Goal: Information Seeking & Learning: Learn about a topic

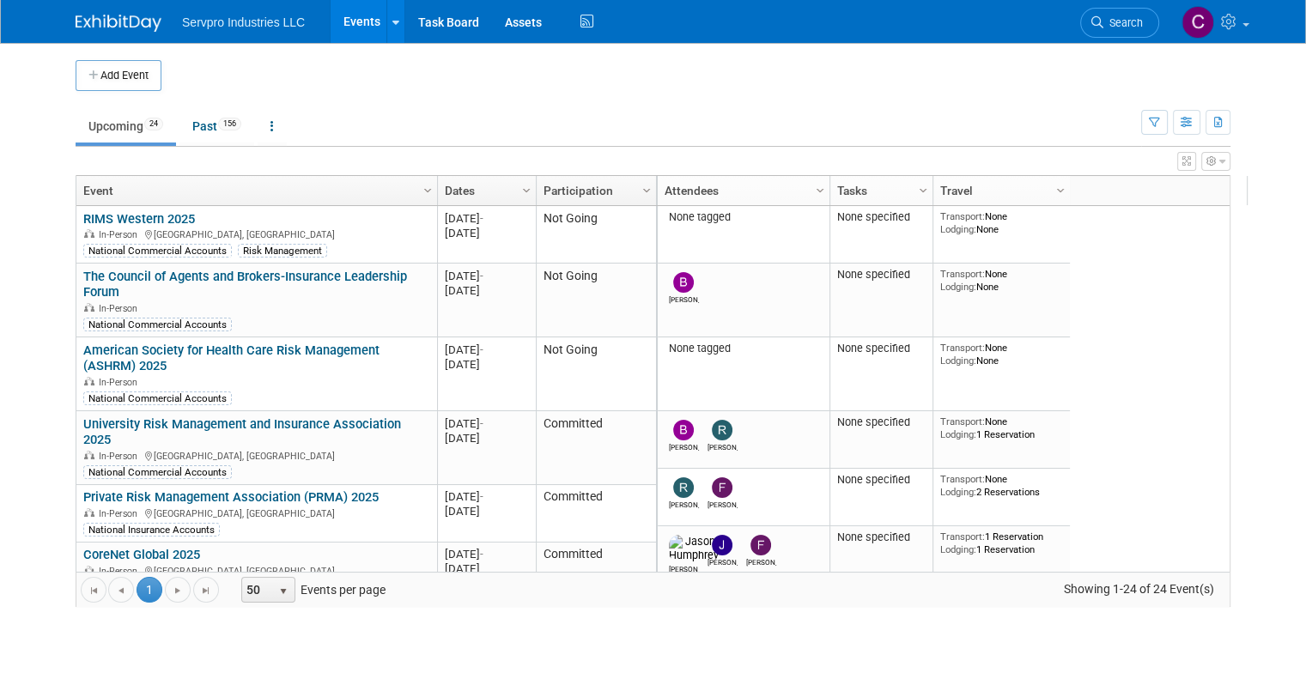
scroll to position [1041, 0]
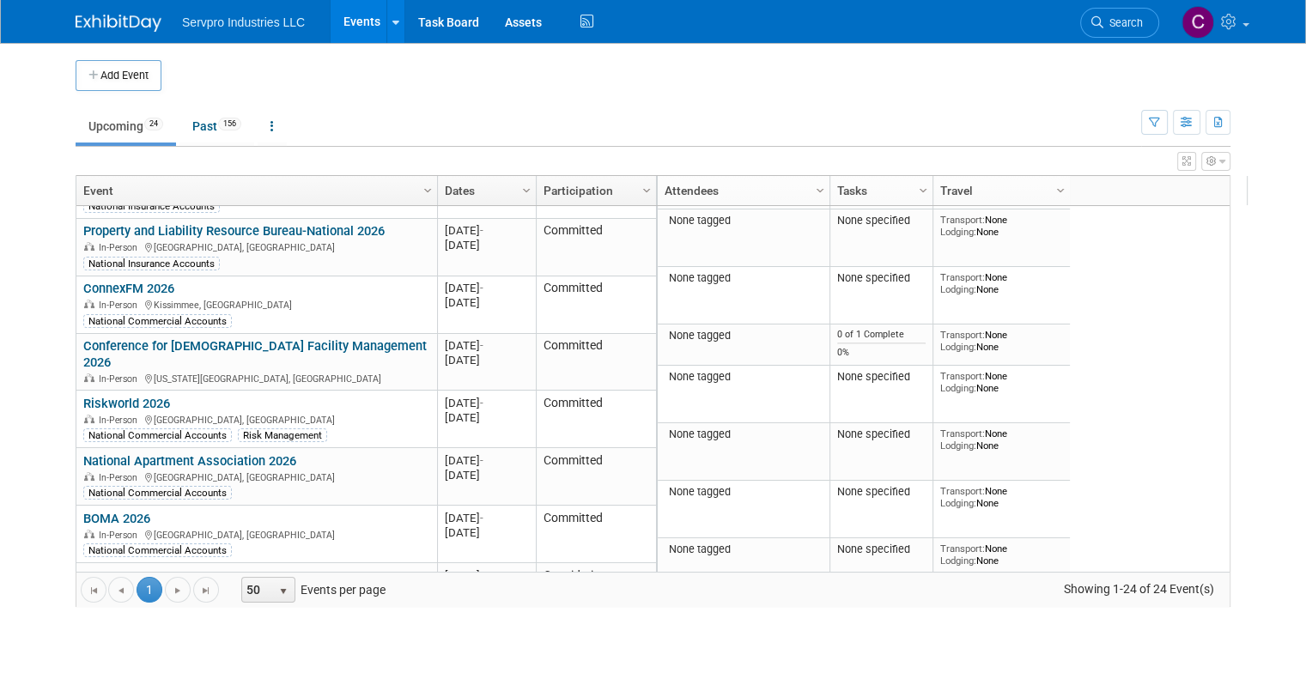
click at [391, 470] on div "In-Person [GEOGRAPHIC_DATA], [GEOGRAPHIC_DATA]" at bounding box center [256, 477] width 346 height 15
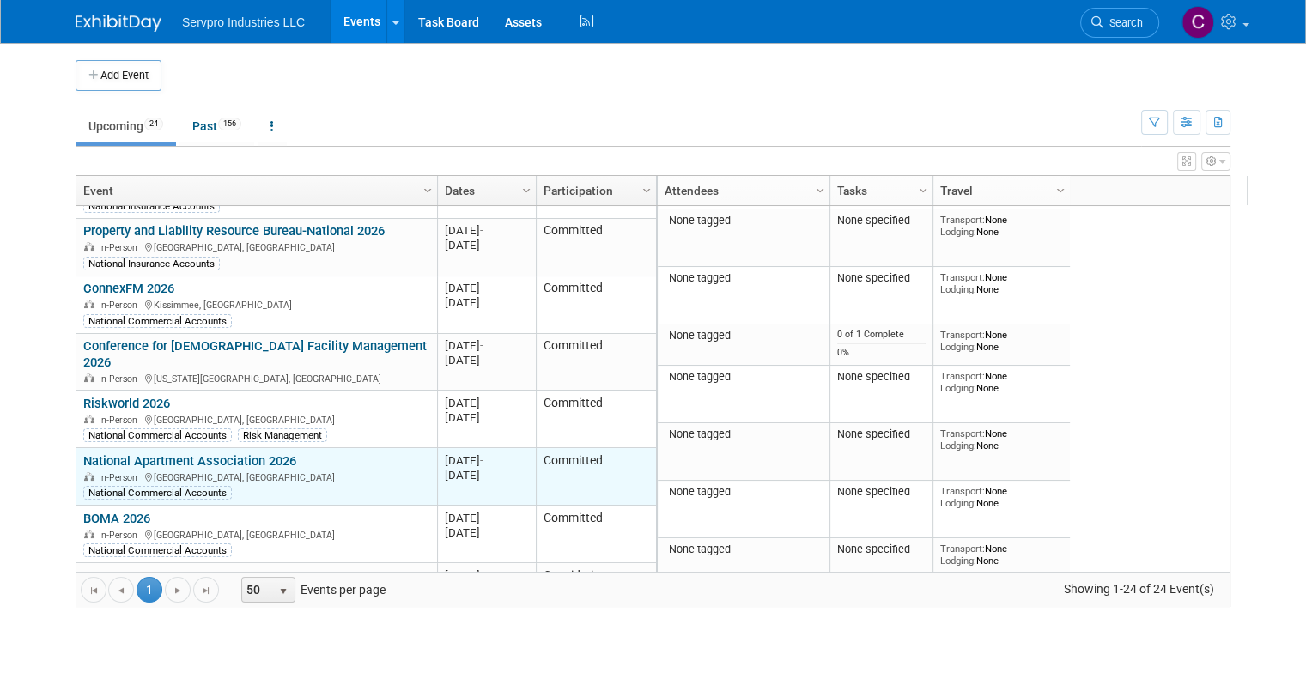
click at [262, 453] on link "National Apartment Association 2026" at bounding box center [189, 460] width 213 height 15
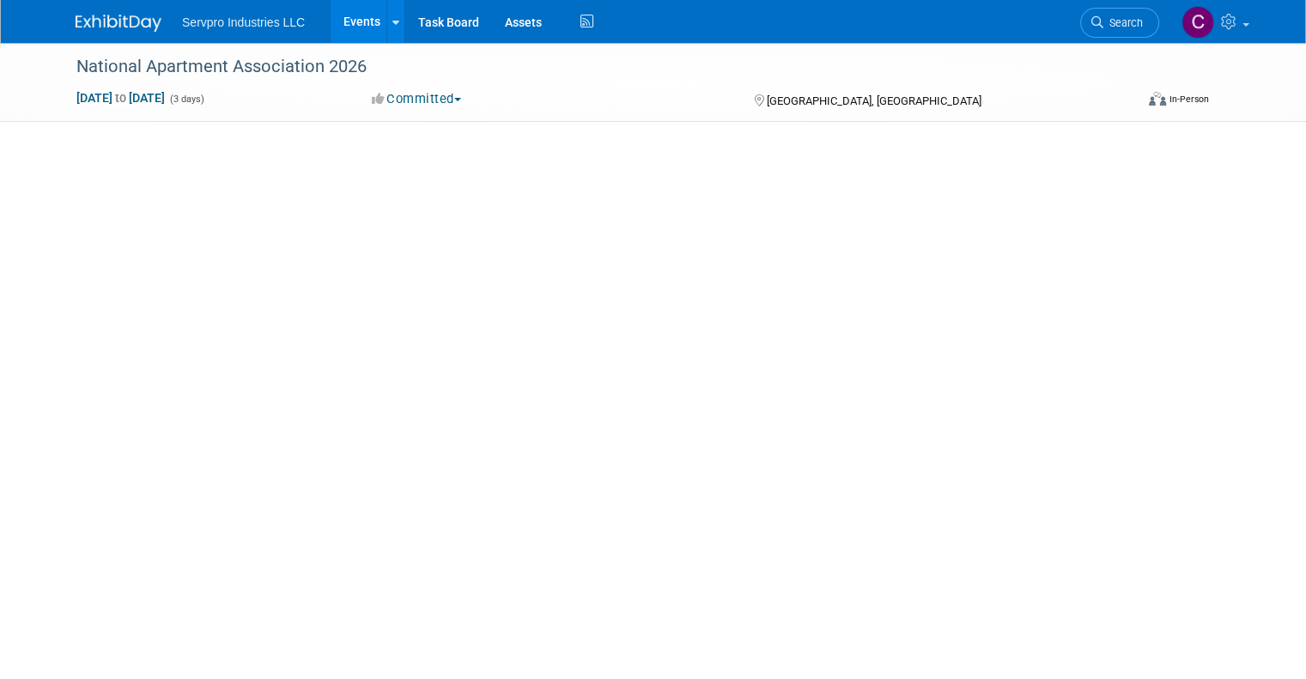
click at [455, 98] on span "button" at bounding box center [457, 99] width 7 height 3
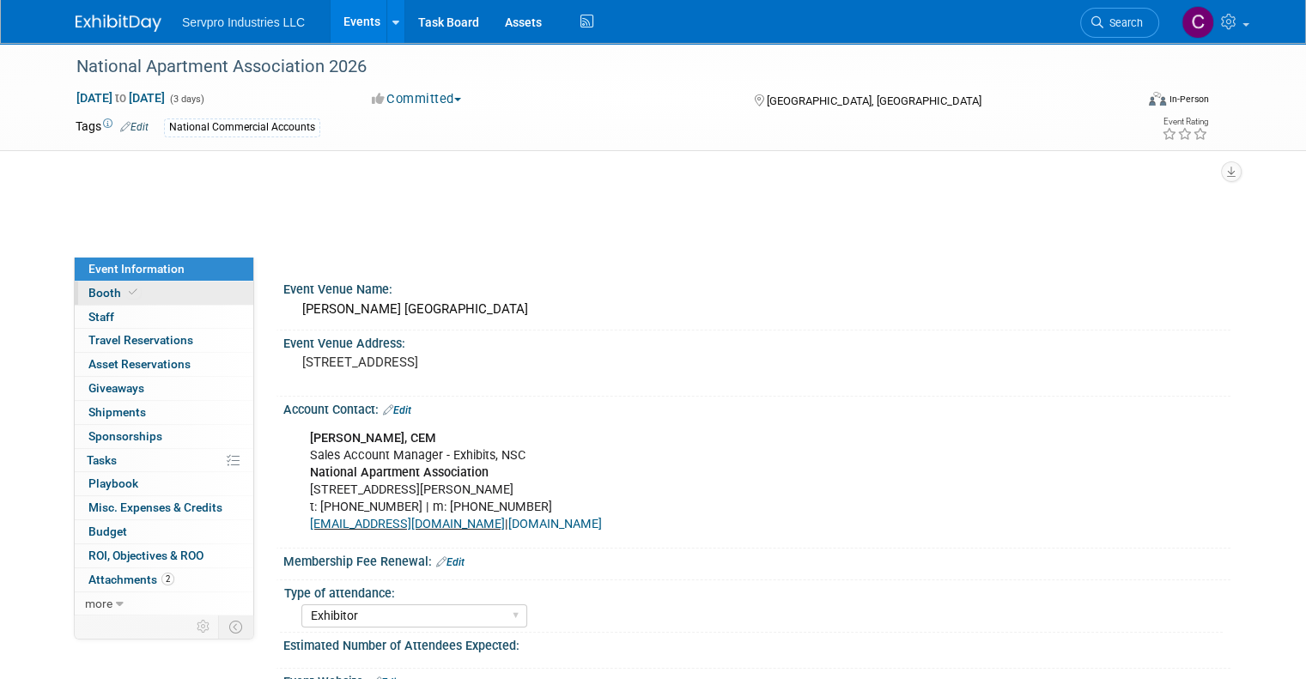
click at [103, 294] on span "Booth" at bounding box center [114, 293] width 52 height 14
click at [103, 307] on link "0 Staff 0" at bounding box center [164, 317] width 179 height 23
click at [100, 289] on span "Booth" at bounding box center [114, 293] width 52 height 14
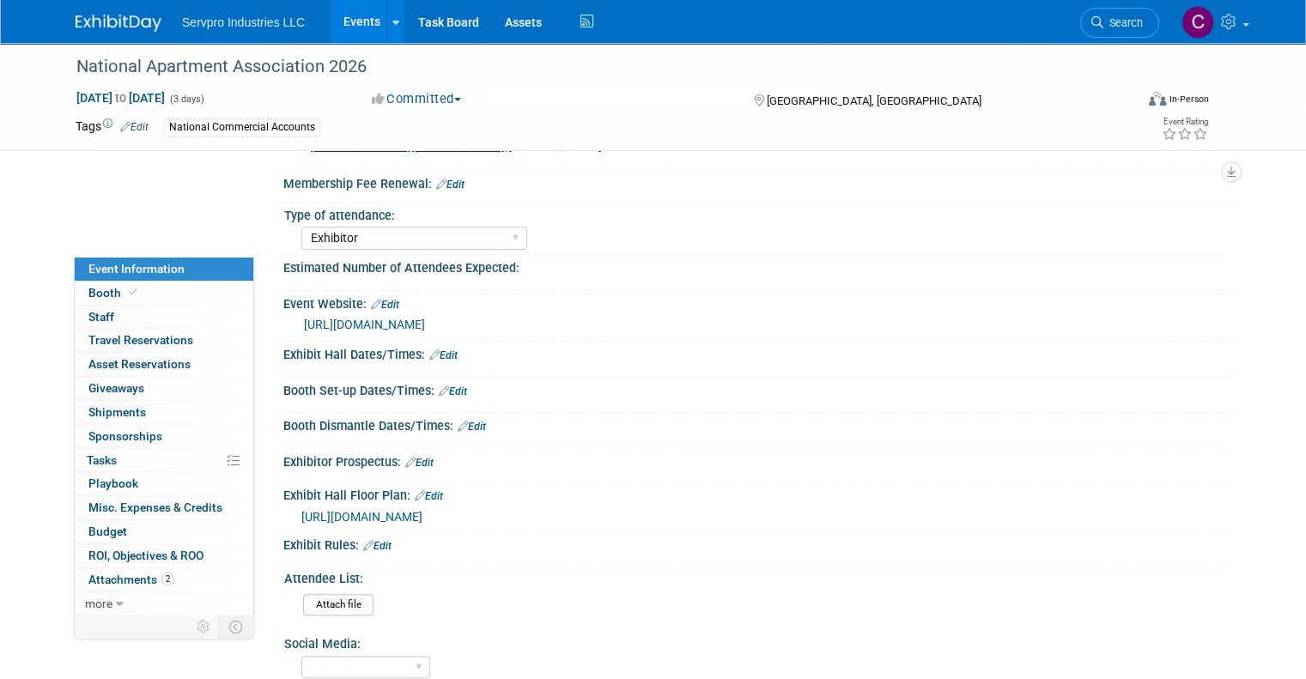
scroll to position [302, 0]
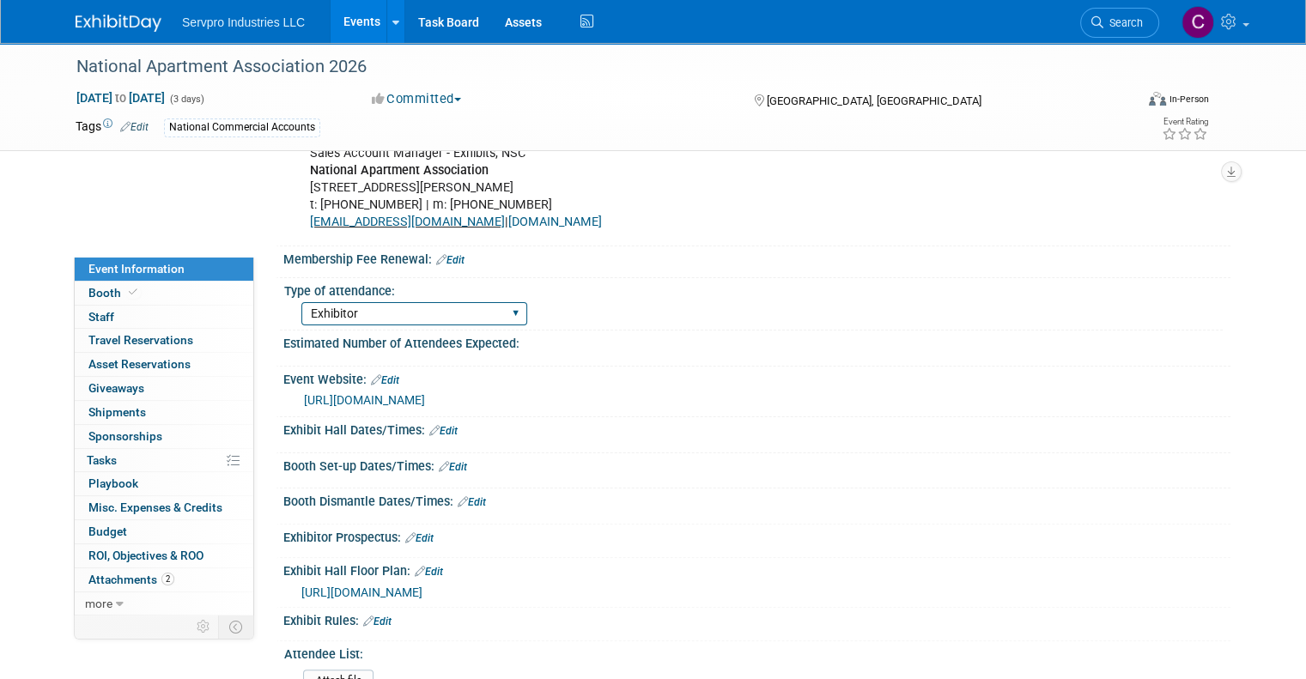
click at [435, 310] on select "Exhibitor Networking Event Only Sponsorship Only First Time Attending-Scope of …" at bounding box center [414, 313] width 226 height 23
select select "Networking Event Only"
click at [301, 302] on select "Exhibitor Networking Event Only Sponsorship Only First Time Attending-Scope of …" at bounding box center [414, 313] width 226 height 23
click at [152, 291] on link "Booth" at bounding box center [164, 293] width 179 height 23
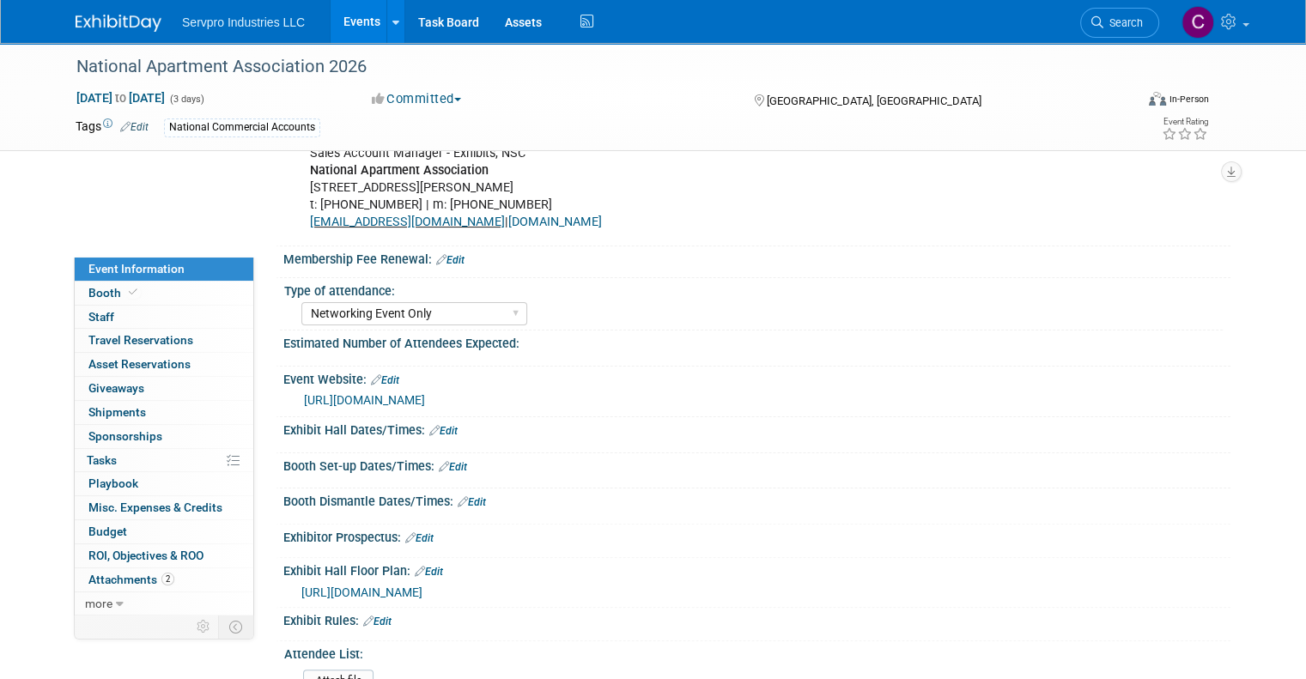
click at [337, 26] on link "Events" at bounding box center [362, 21] width 63 height 43
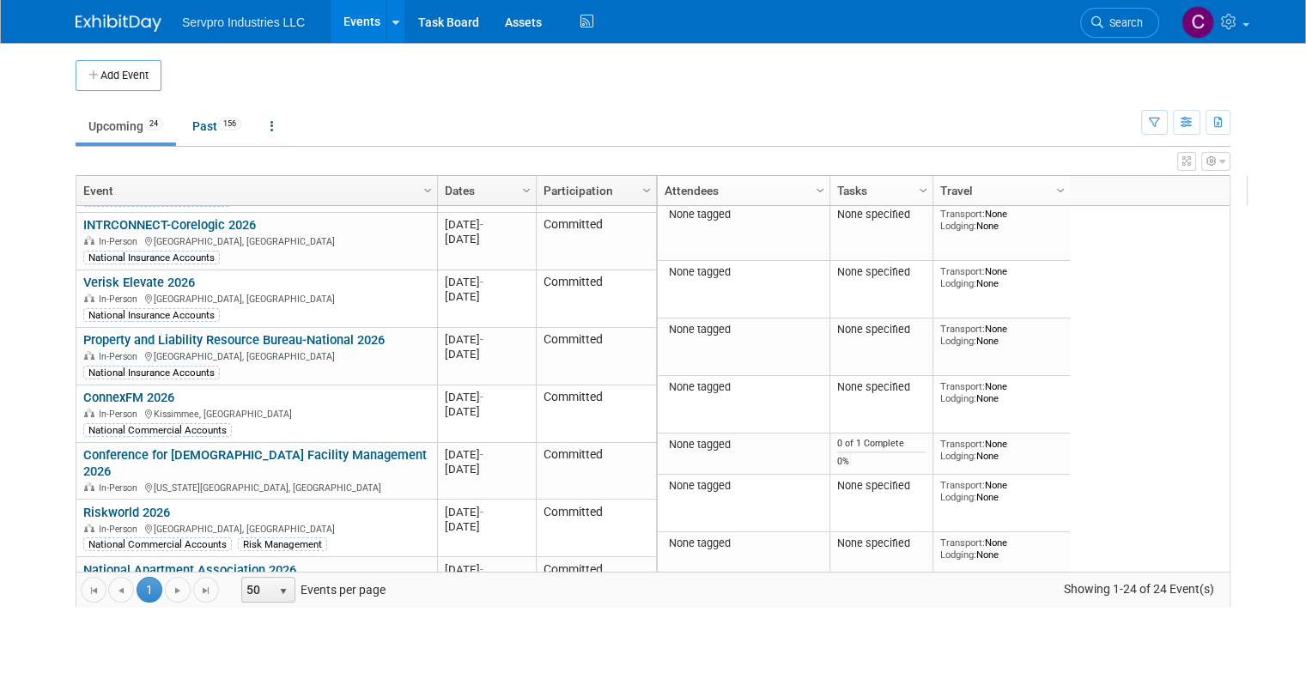
scroll to position [934, 0]
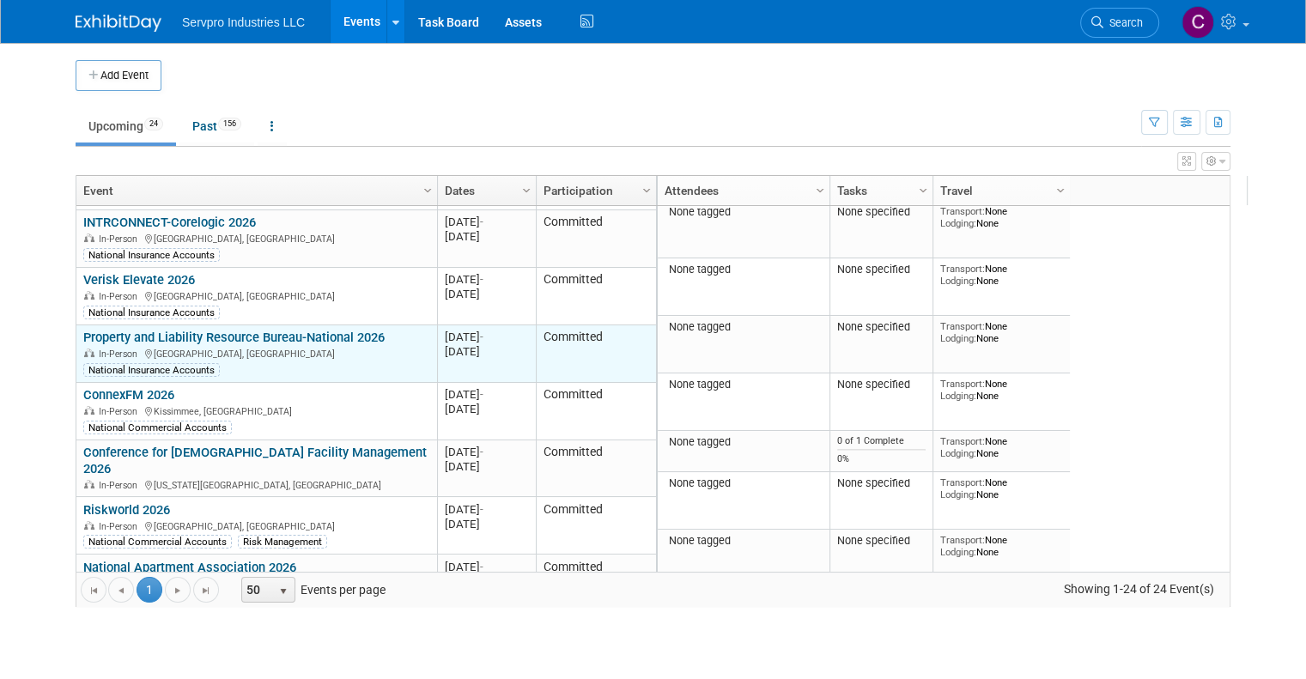
click at [335, 330] on link "Property and Liability Resource Bureau-National 2026" at bounding box center [233, 337] width 301 height 15
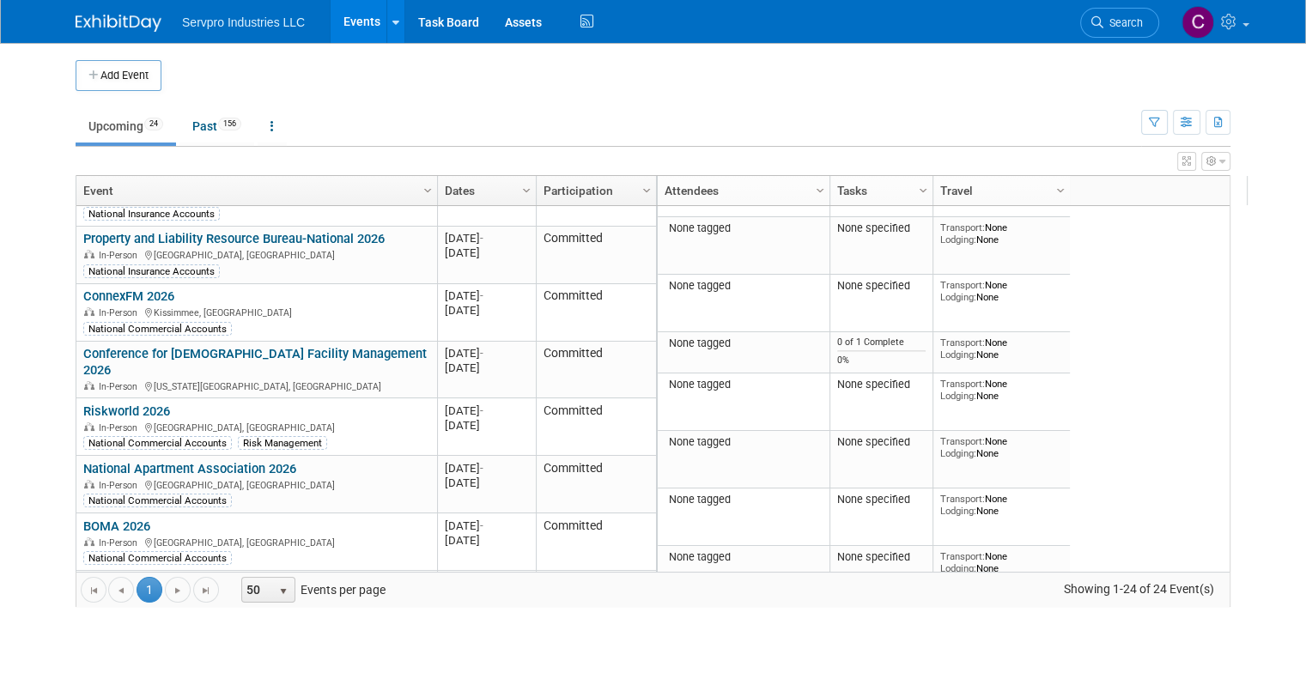
scroll to position [1041, 0]
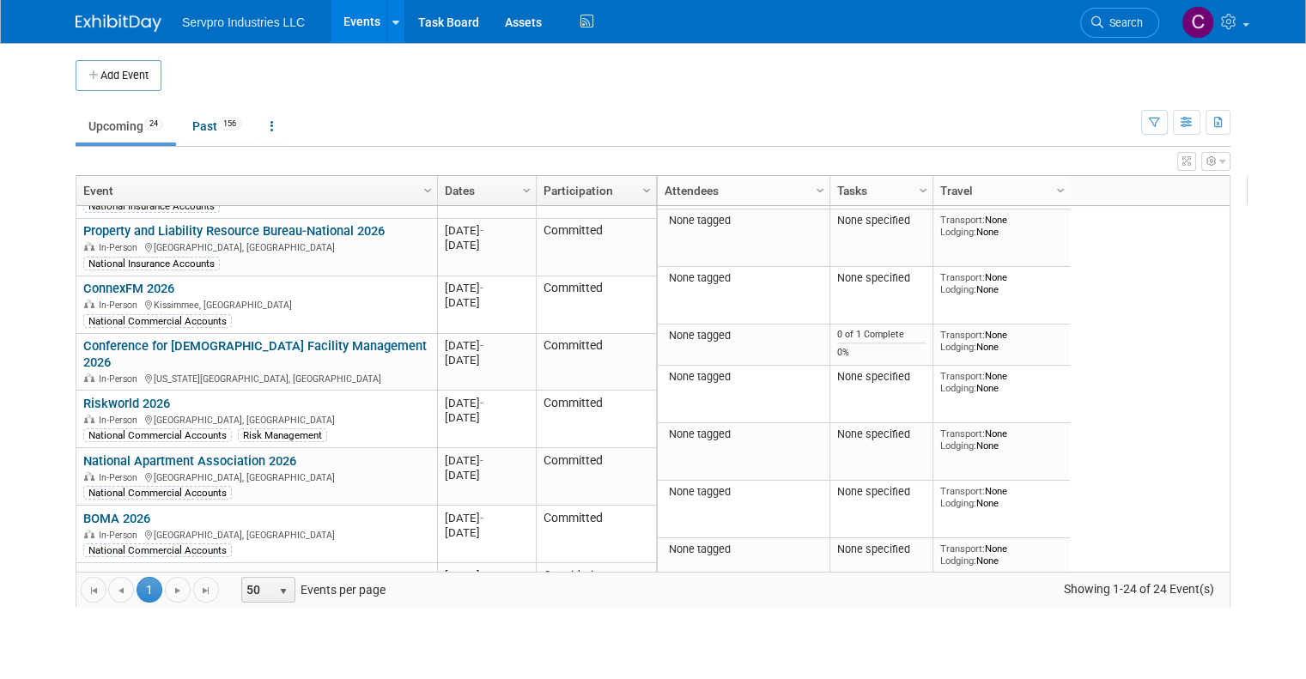
click at [644, 77] on td at bounding box center [667, 75] width 1013 height 31
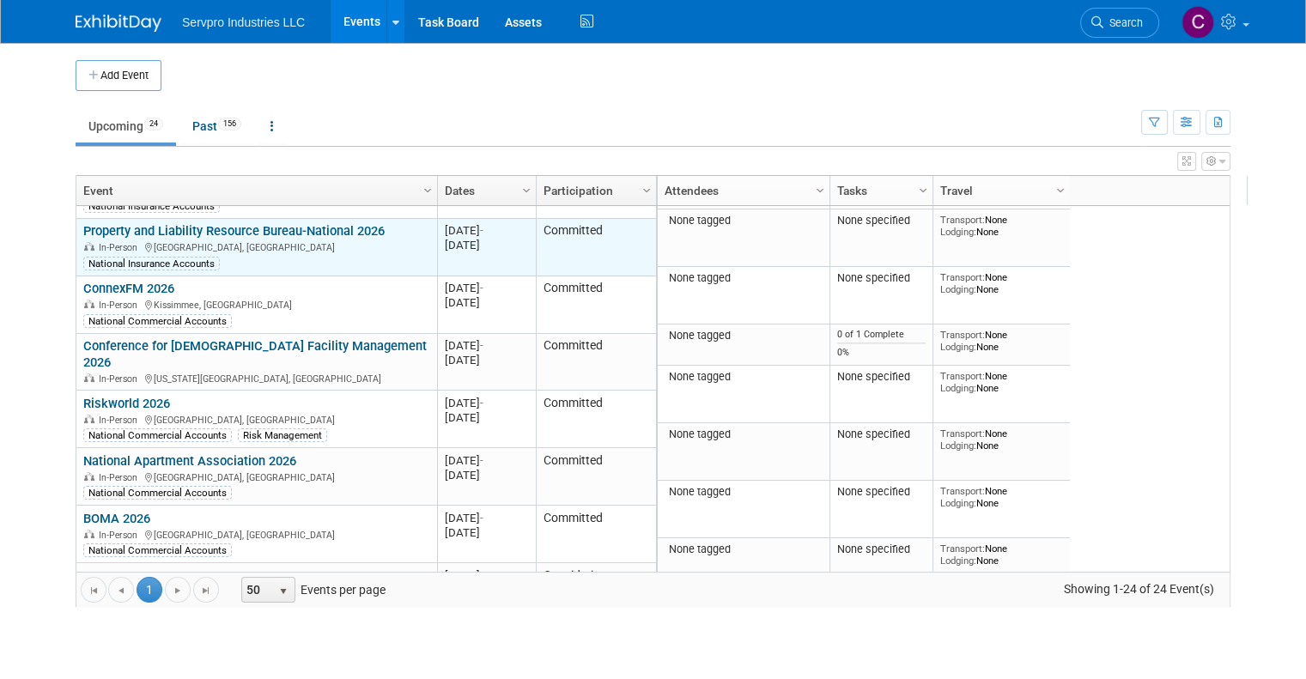
click at [241, 223] on link "Property and Liability Resource Bureau-National 2026" at bounding box center [233, 230] width 301 height 15
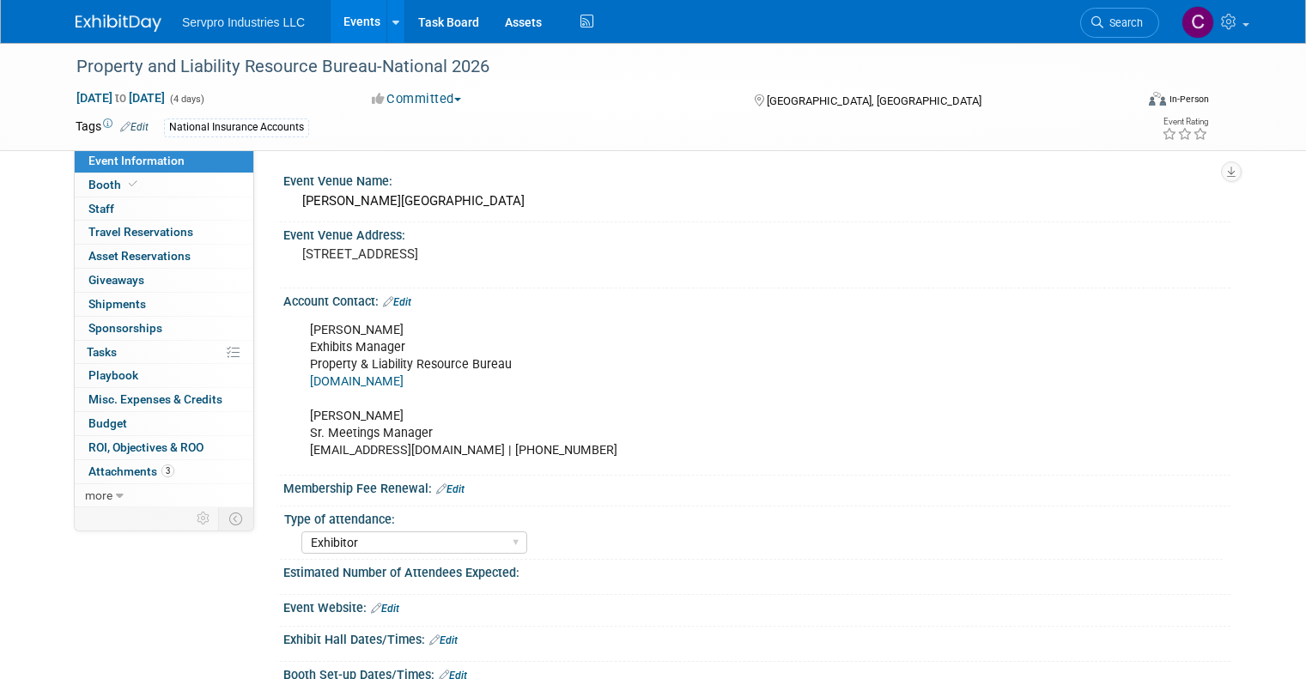
select select "Exhibitor"
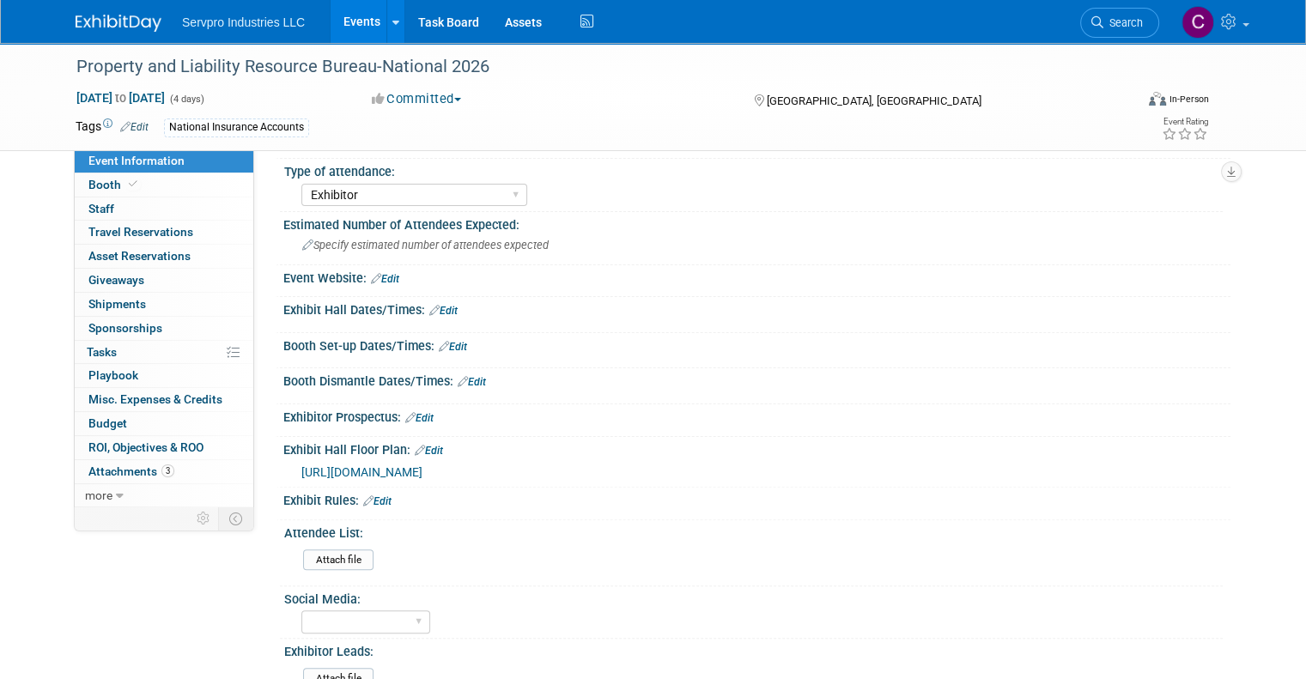
scroll to position [351, 0]
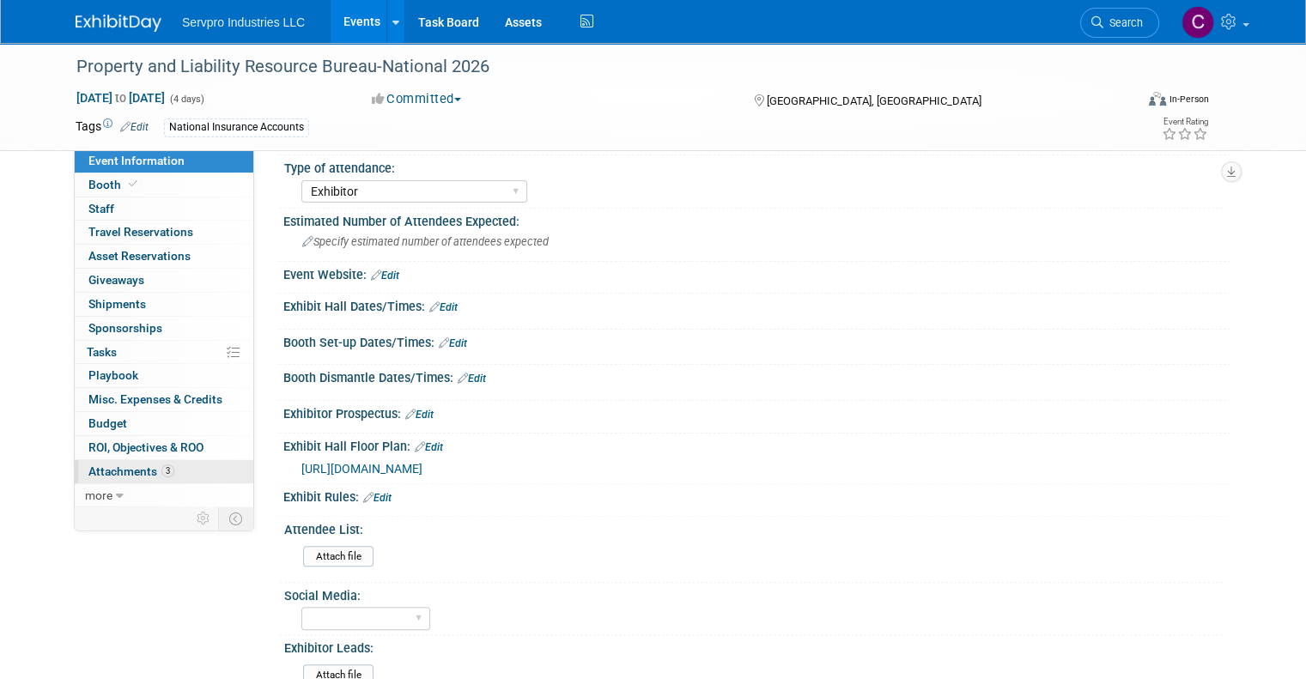
click at [110, 470] on span "Attachments 3" at bounding box center [131, 472] width 86 height 14
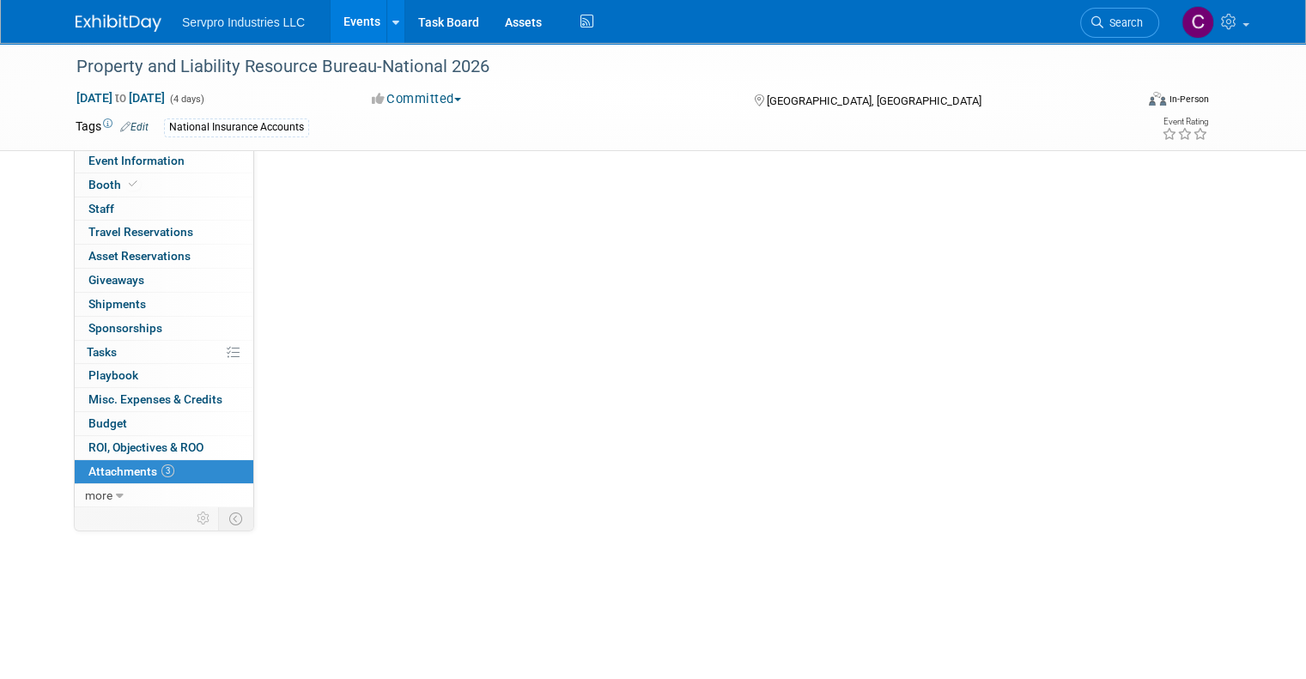
scroll to position [0, 0]
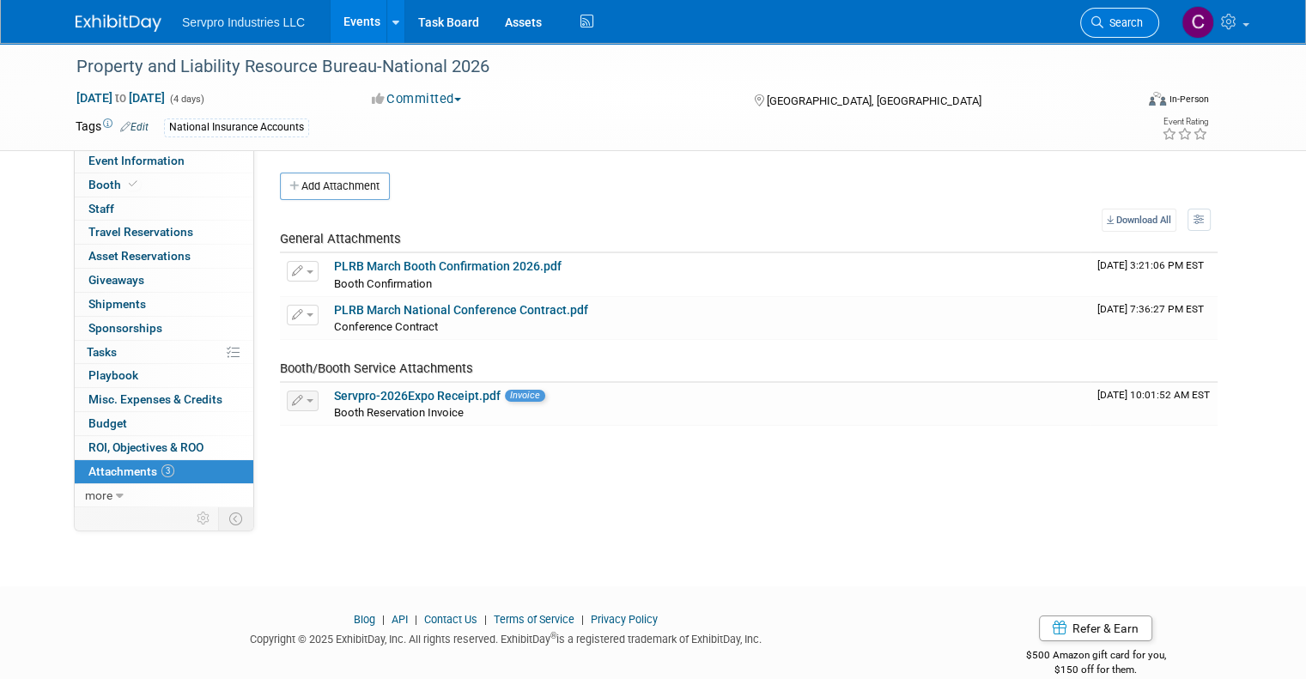
click at [1146, 15] on link "Search" at bounding box center [1119, 23] width 79 height 30
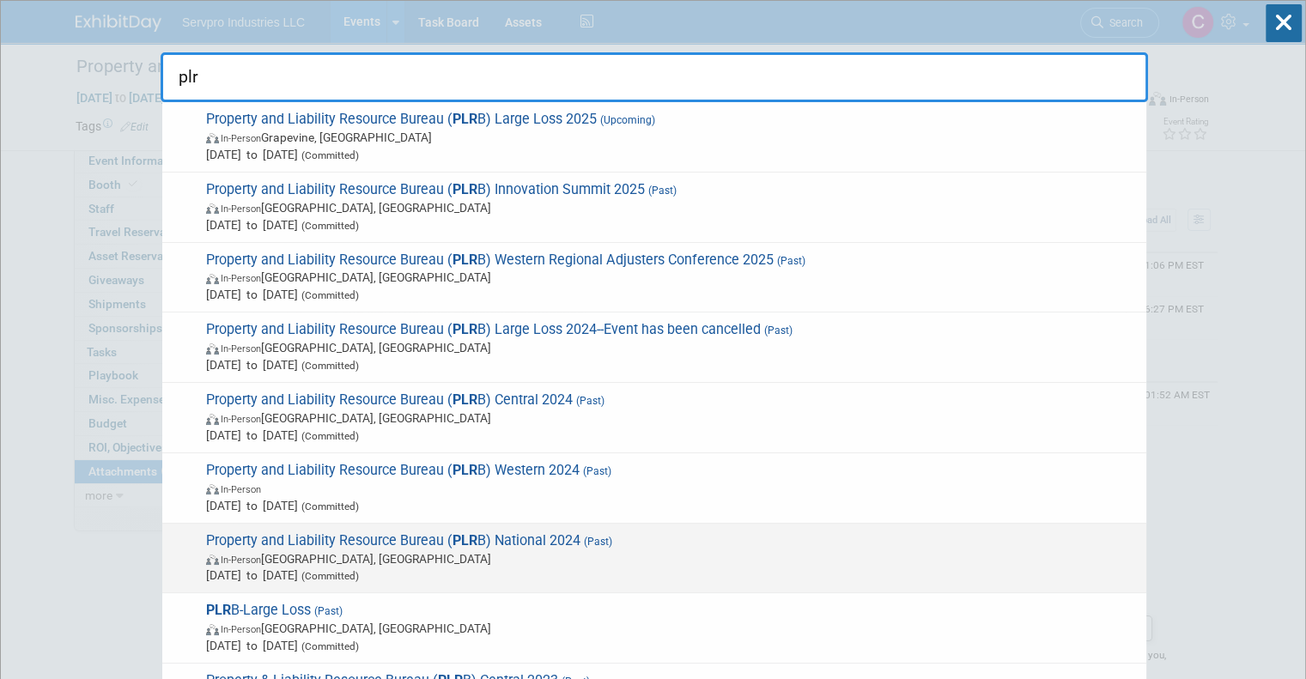
type input "plr"
click at [471, 550] on span "In-Person Boston, MA" at bounding box center [672, 558] width 932 height 17
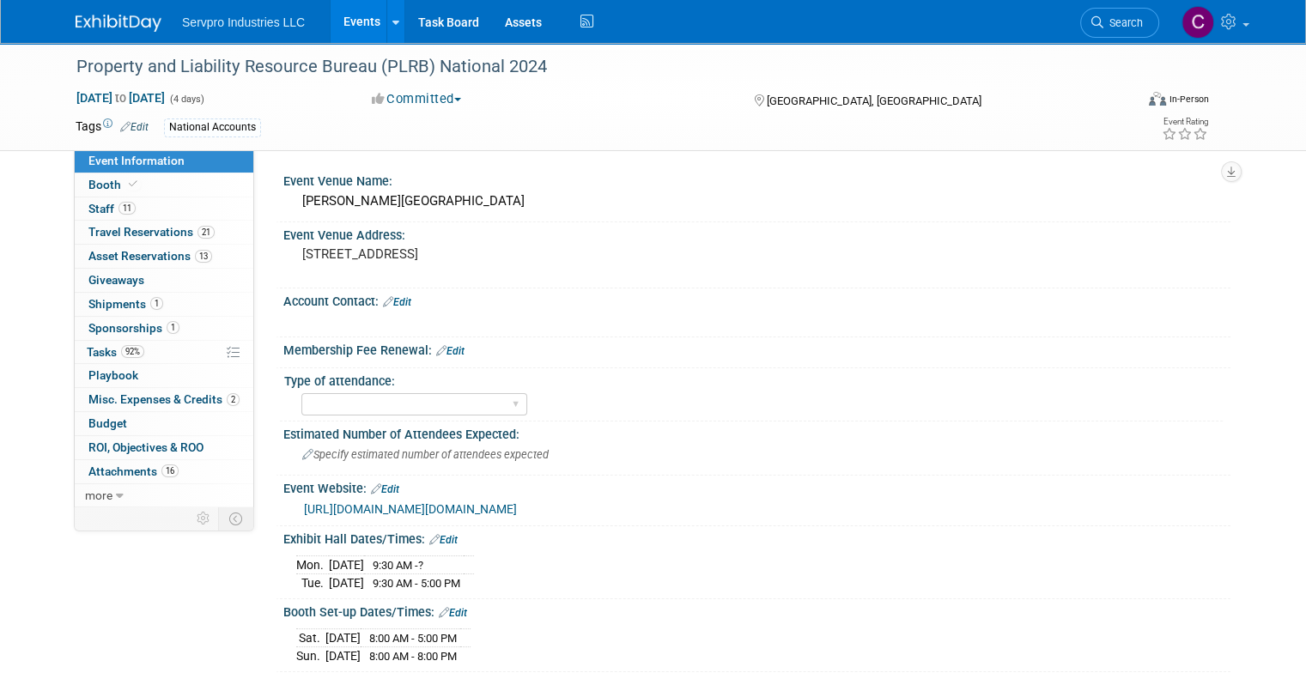
scroll to position [189, 0]
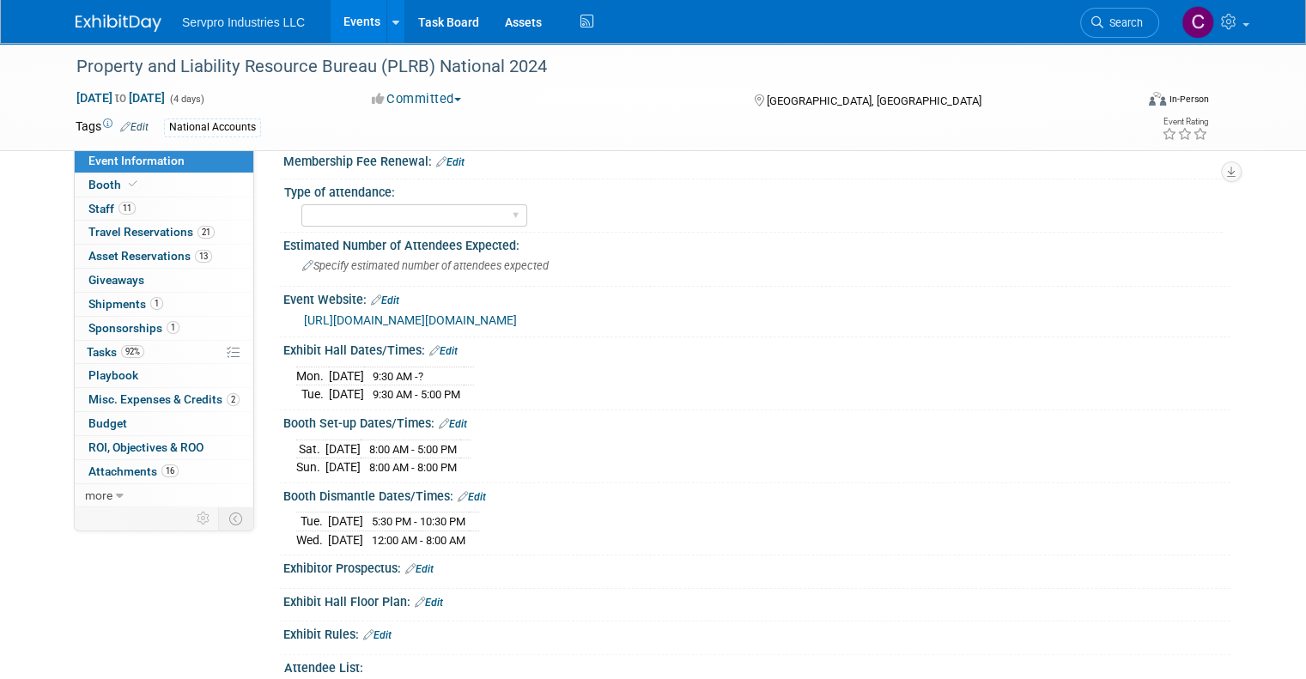
click at [490, 566] on div "Exhibitor Prospectus: Edit" at bounding box center [756, 567] width 947 height 22
click at [1256, 19] on link at bounding box center [1214, 21] width 84 height 43
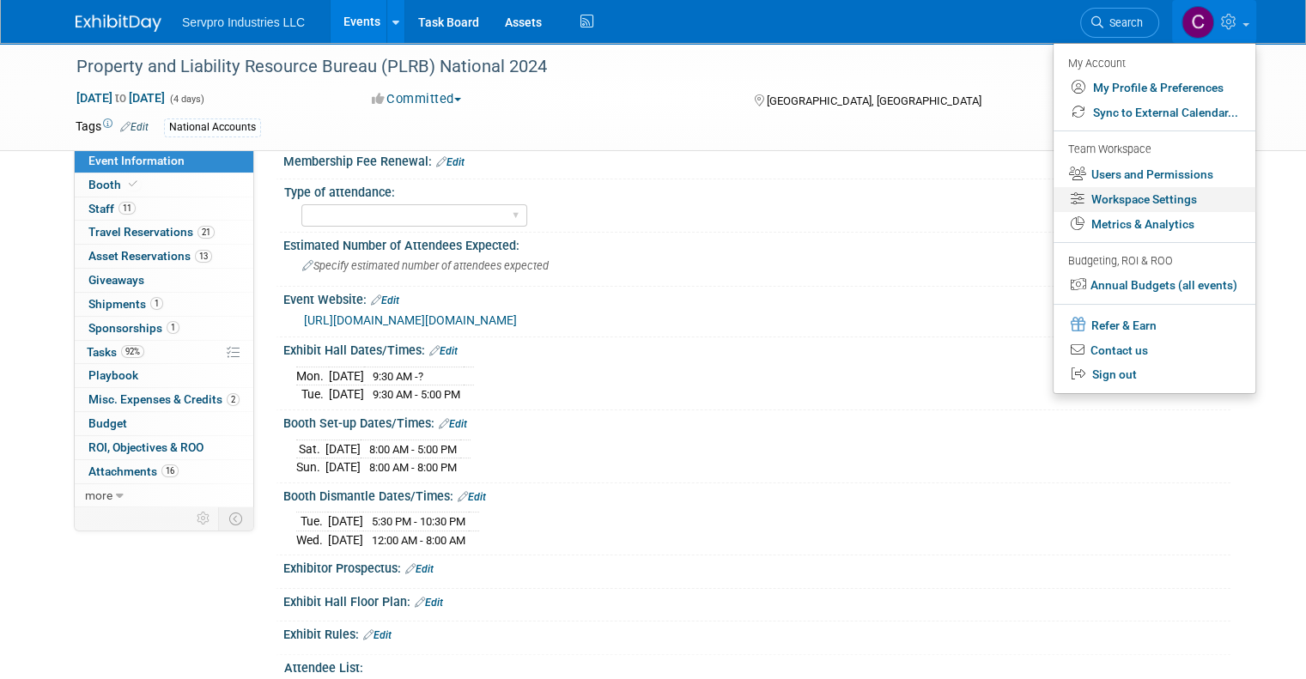
click at [1148, 198] on link "Workspace Settings" at bounding box center [1155, 199] width 202 height 25
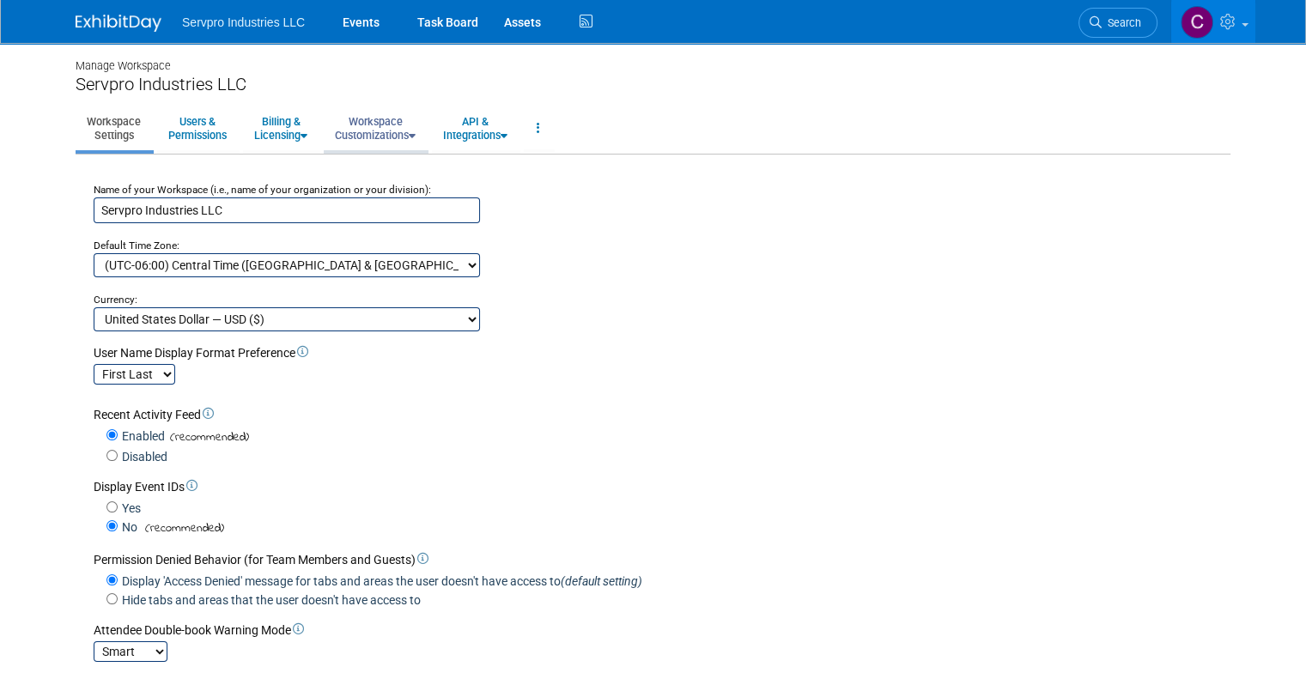
click at [370, 130] on link "Workspace Customizations" at bounding box center [375, 128] width 103 height 42
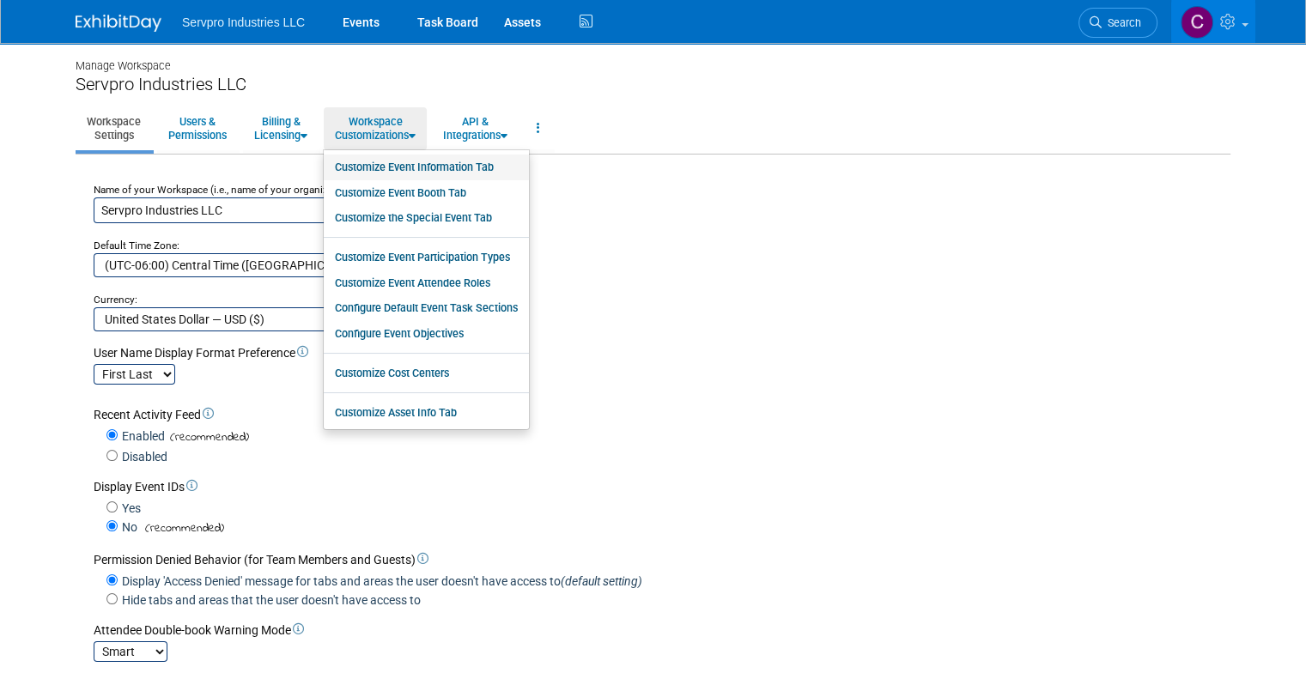
click at [371, 165] on link "Customize Event Information Tab" at bounding box center [426, 168] width 205 height 26
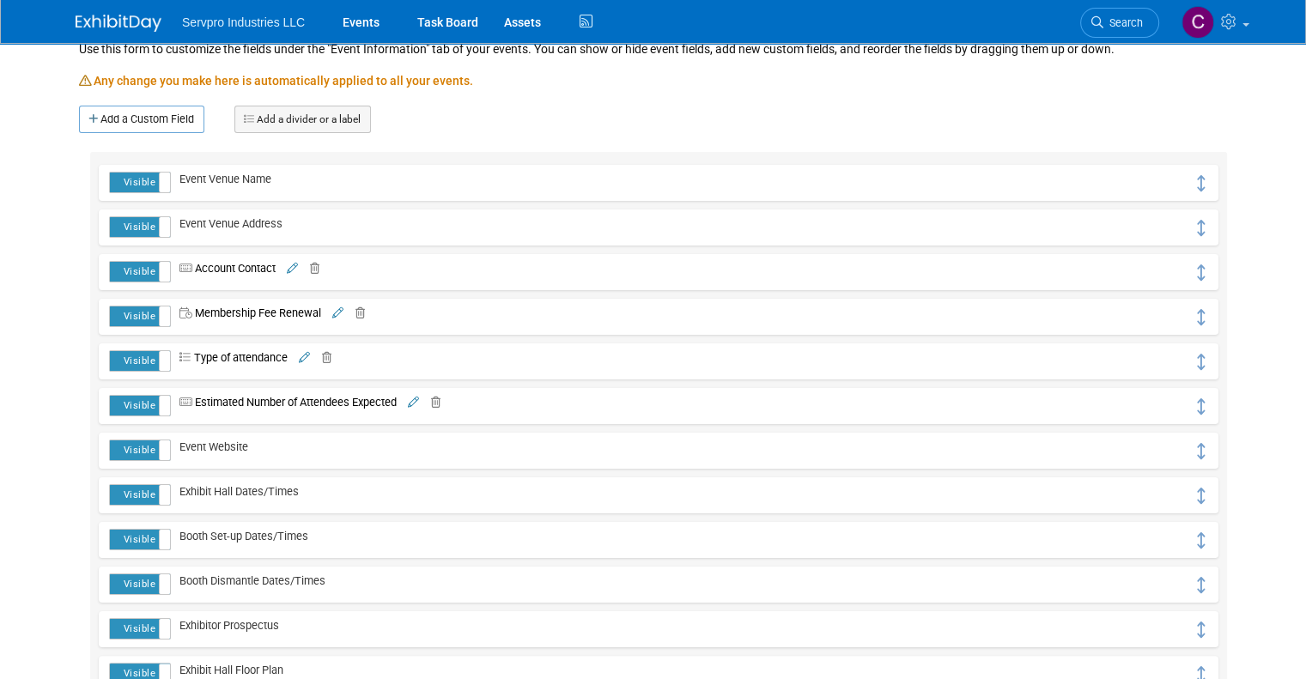
scroll to position [261, 0]
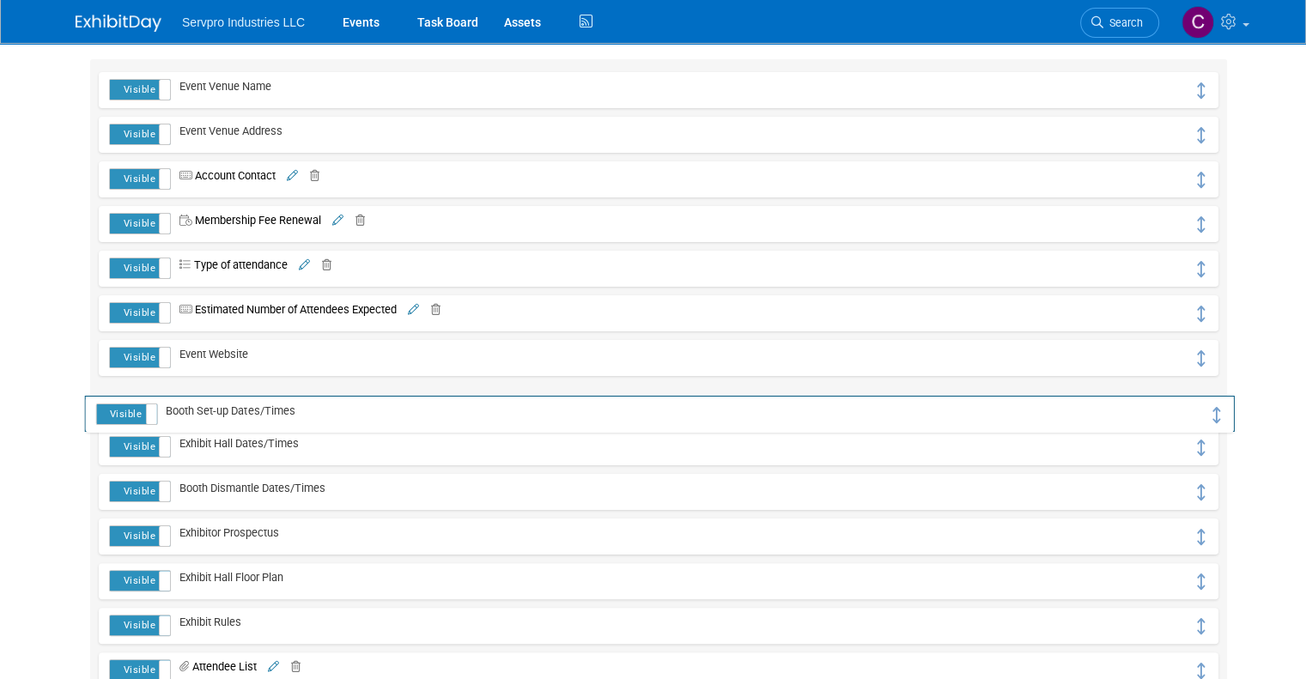
drag, startPoint x: 1215, startPoint y: 447, endPoint x: 1216, endPoint y: 415, distance: 32.6
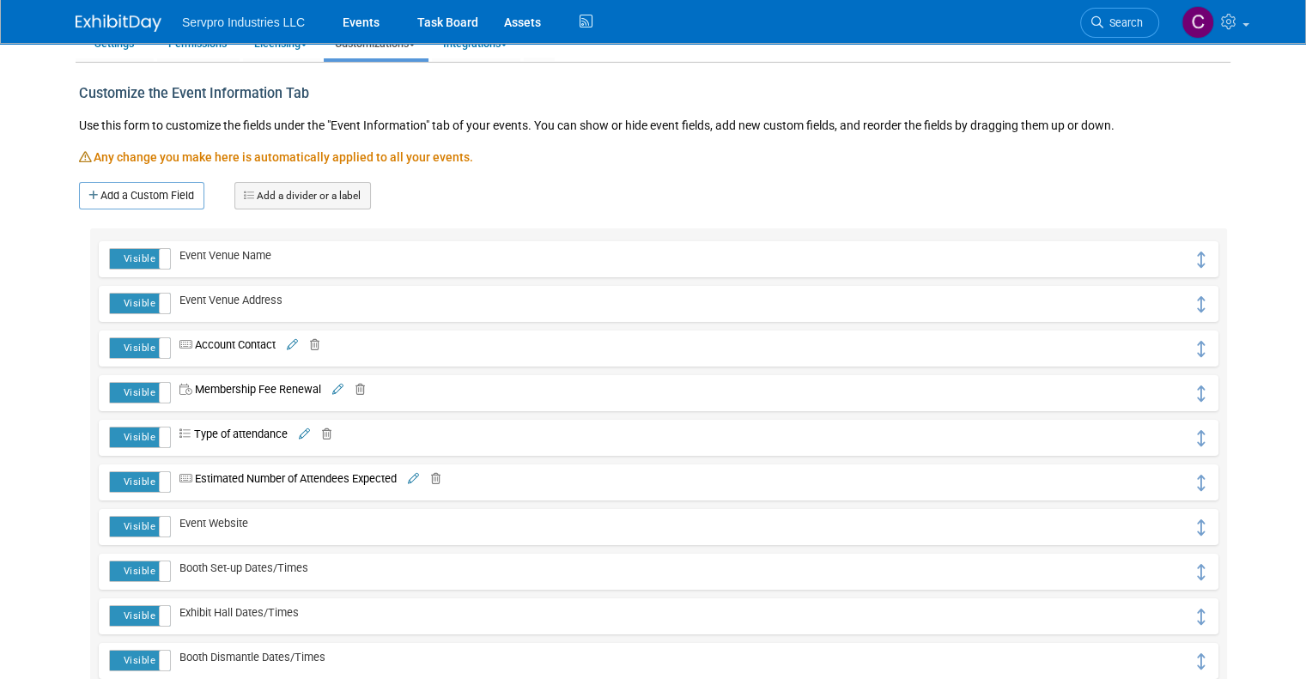
scroll to position [89, 0]
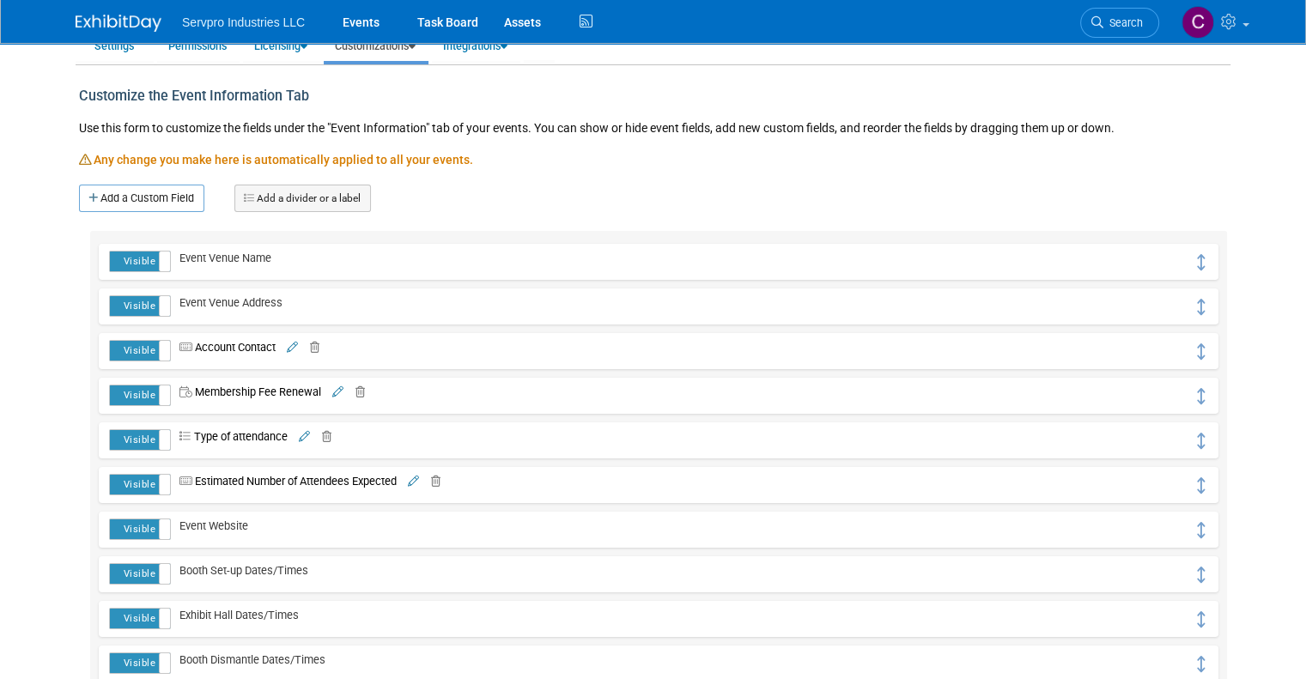
drag, startPoint x: 655, startPoint y: 35, endPoint x: 625, endPoint y: 42, distance: 30.8
click at [655, 35] on div "Servpro Industries LLC Events Task Board Assets Activity Feed" at bounding box center [653, 21] width 1155 height 43
click at [340, 16] on link "Events" at bounding box center [361, 21] width 63 height 43
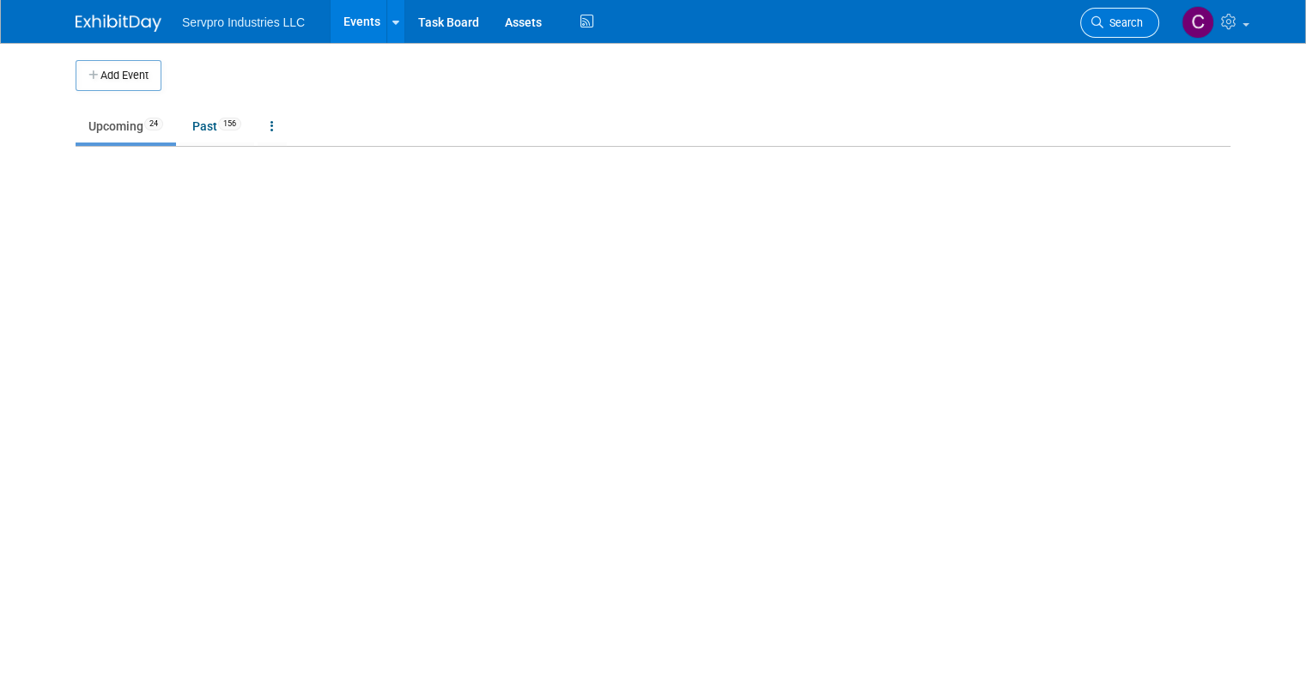
click at [1143, 27] on span "Search" at bounding box center [1124, 22] width 40 height 13
click at [1140, 20] on span "Search" at bounding box center [1124, 22] width 40 height 13
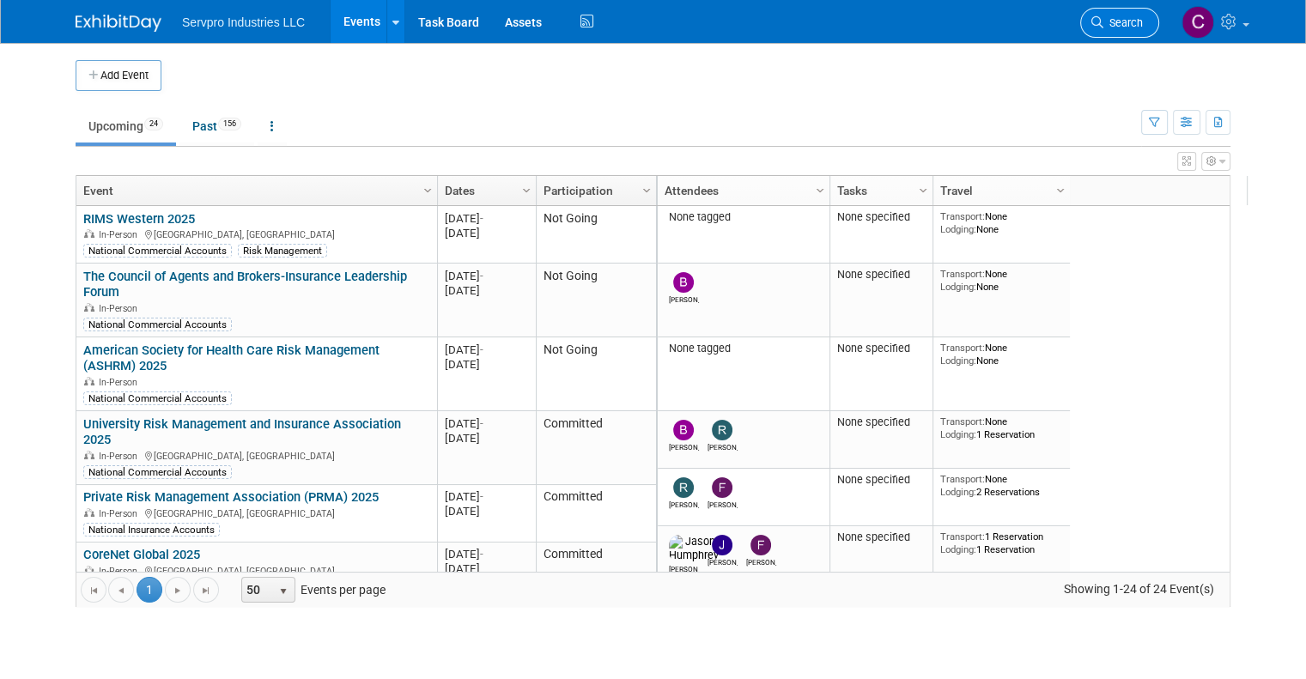
click at [1137, 16] on span "Search" at bounding box center [1124, 22] width 40 height 13
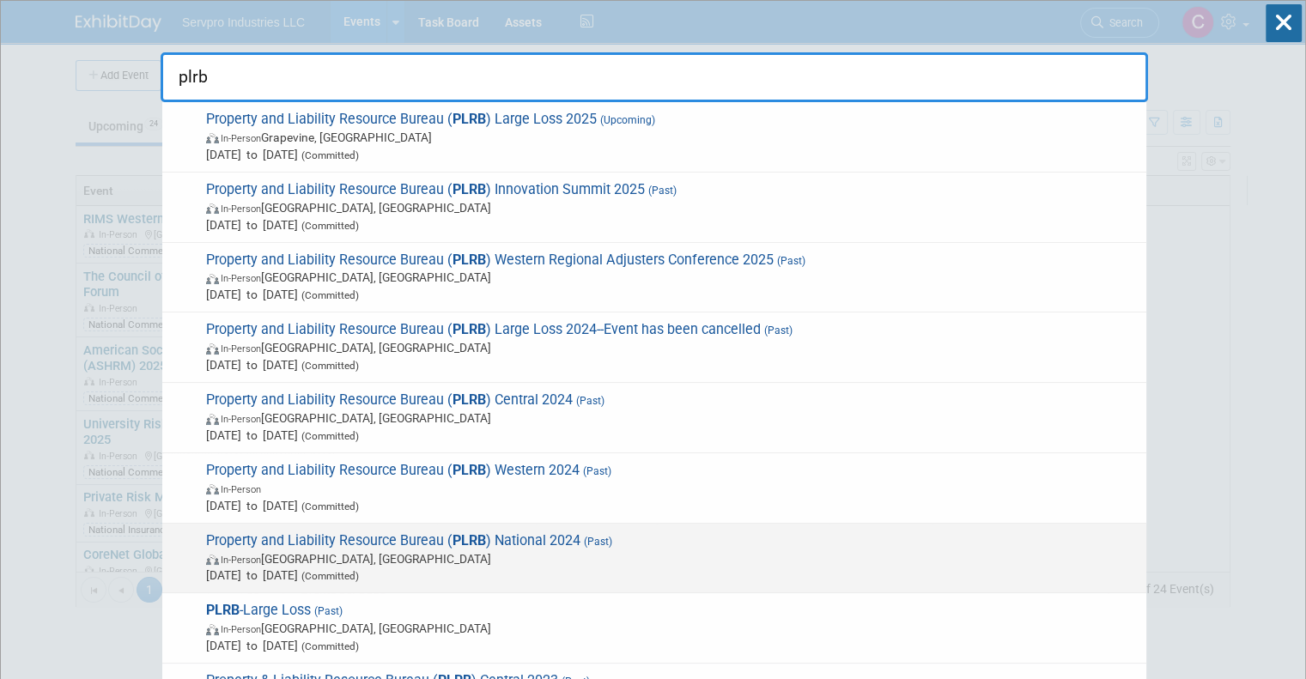
type input "plrb"
click at [505, 544] on span "Property and Liability Resource Bureau ( PLRB ) National 2024 (Past) In-Person …" at bounding box center [669, 558] width 937 height 52
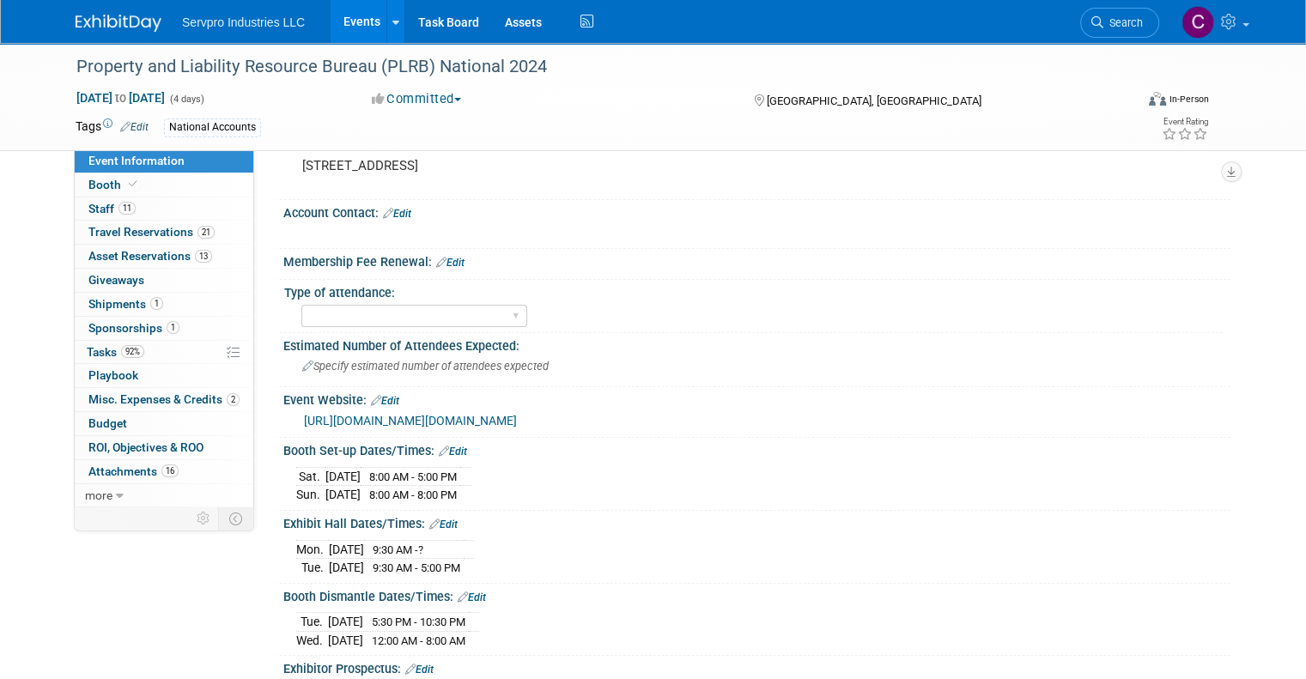
scroll to position [116, 0]
